Goal: Task Accomplishment & Management: Use online tool/utility

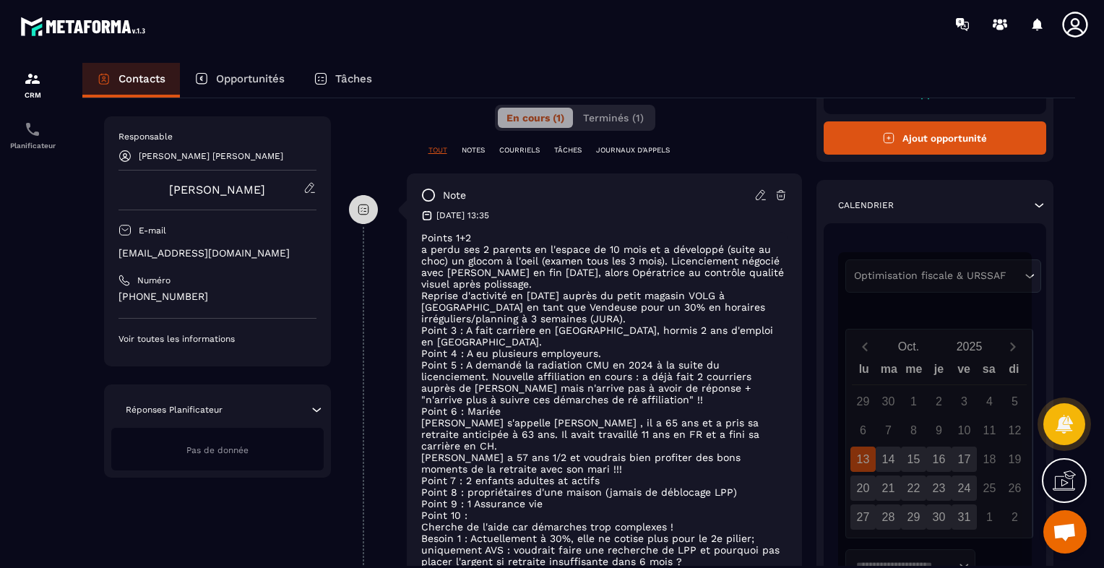
scroll to position [427, 0]
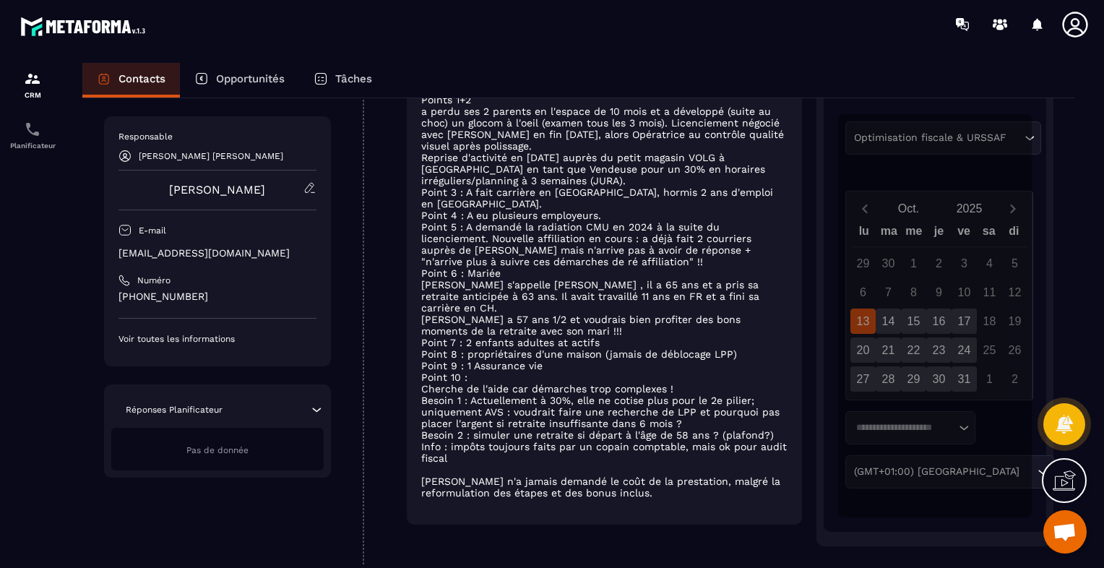
click at [672, 475] on p "[PERSON_NAME] n'a jamais demandé le coût de la prestation, malgré la reformulat…" at bounding box center [604, 486] width 366 height 23
click at [661, 475] on p "[PERSON_NAME] n'a jamais demandé le coût de la prestation, malgré la reformulat…" at bounding box center [604, 486] width 366 height 23
click at [663, 475] on p "[PERSON_NAME] n'a jamais demandé le coût de la prestation, malgré la reformulat…" at bounding box center [604, 486] width 366 height 23
click at [661, 475] on p "[PERSON_NAME] n'a jamais demandé le coût de la prestation, malgré la reformulat…" at bounding box center [604, 486] width 366 height 23
click at [660, 475] on p "[PERSON_NAME] n'a jamais demandé le coût de la prestation, malgré la reformulat…" at bounding box center [604, 486] width 366 height 23
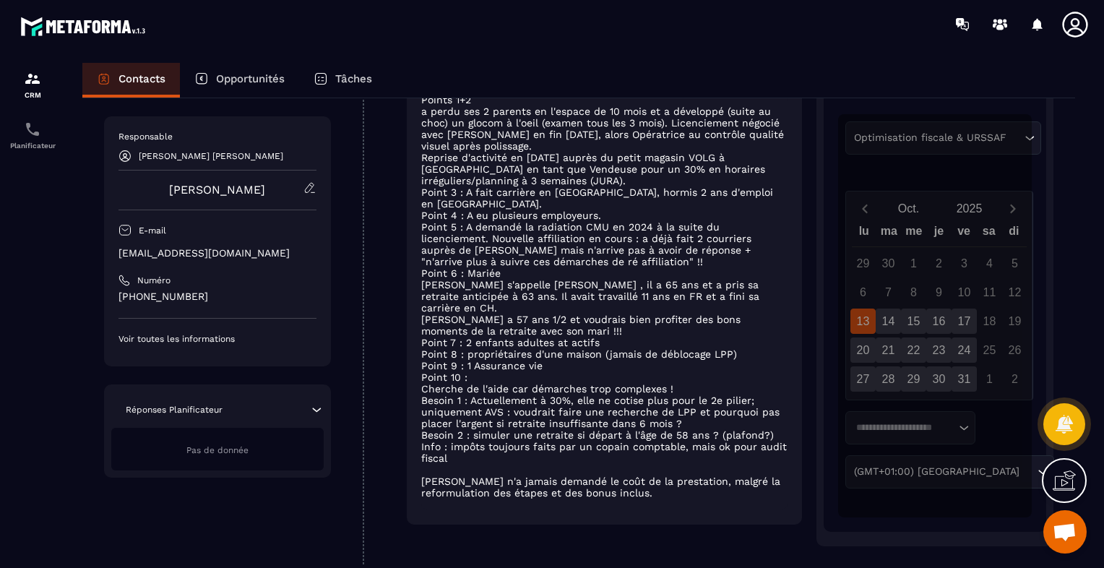
click at [649, 475] on p "[PERSON_NAME] n'a jamais demandé le coût de la prestation, malgré la reformulat…" at bounding box center [604, 486] width 366 height 23
click at [659, 475] on p "[PERSON_NAME] n'a jamais demandé le coût de la prestation, malgré la reformulat…" at bounding box center [604, 486] width 366 height 23
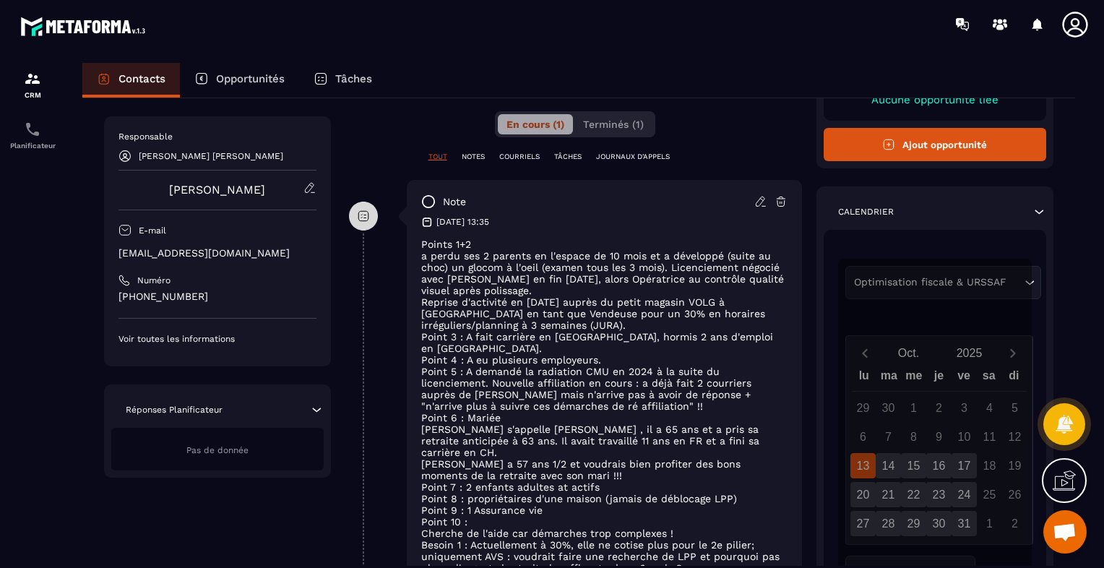
click at [758, 199] on icon at bounding box center [760, 201] width 13 height 13
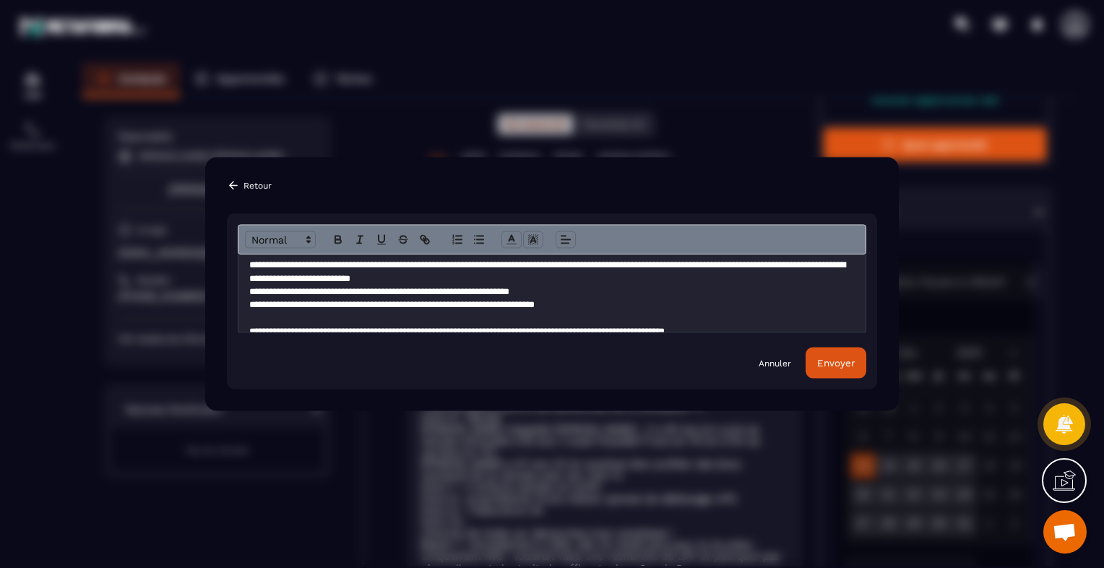
scroll to position [273, 0]
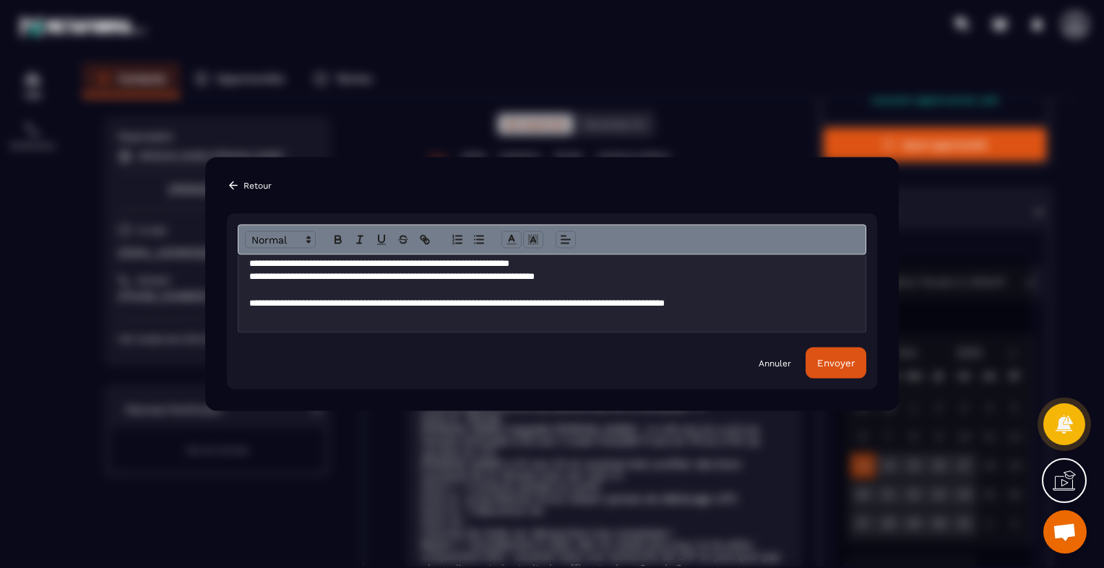
click at [647, 316] on p "Modal window" at bounding box center [551, 316] width 605 height 13
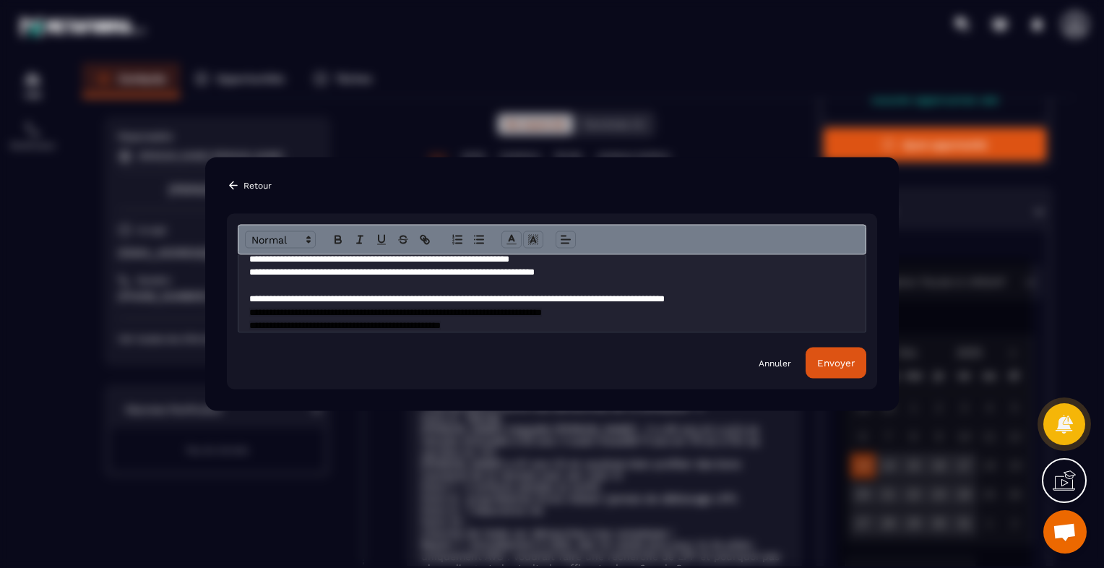
drag, startPoint x: 343, startPoint y: 315, endPoint x: 358, endPoint y: 315, distance: 15.2
click at [350, 315] on span "**********" at bounding box center [395, 311] width 293 height 9
click at [829, 360] on div "Envoyer" at bounding box center [836, 363] width 38 height 11
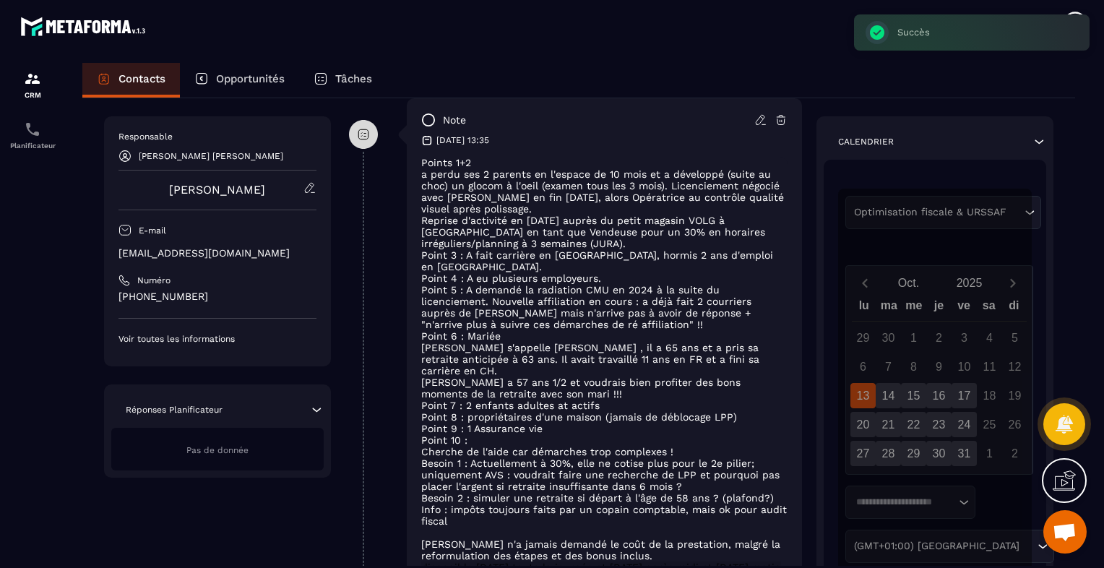
scroll to position [438, 0]
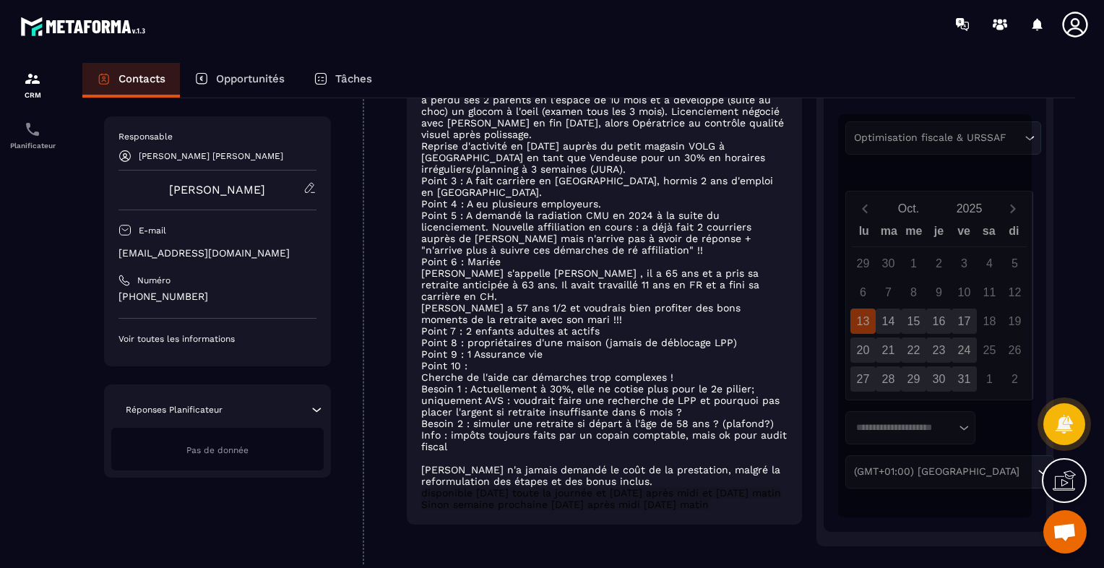
click at [141, 78] on p "Contacts" at bounding box center [141, 78] width 47 height 13
